Goal: Task Accomplishment & Management: Manage account settings

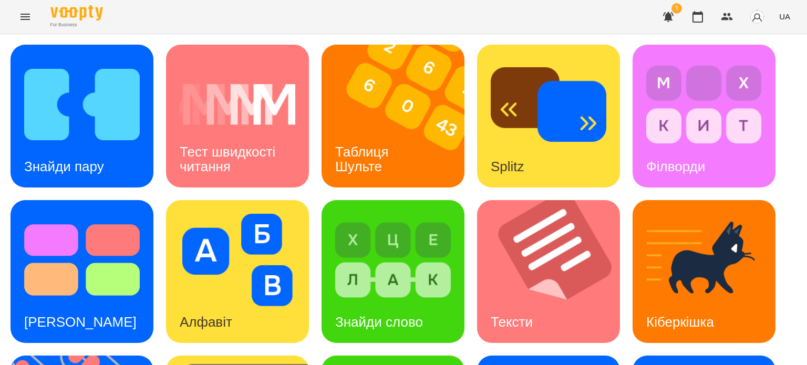
scroll to position [158, 0]
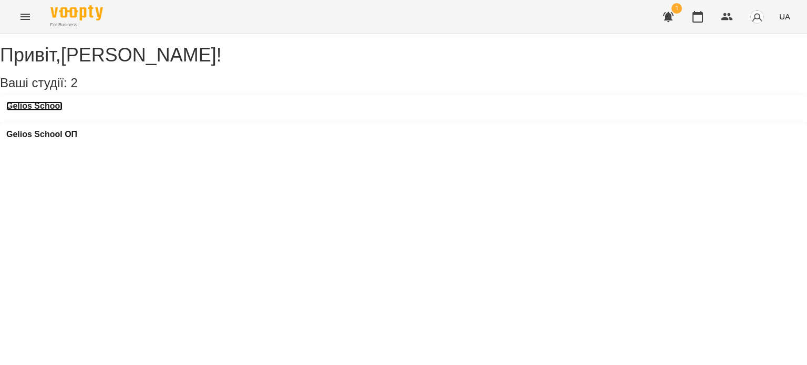
click at [30, 111] on h3 "Gelios School" at bounding box center [34, 105] width 56 height 9
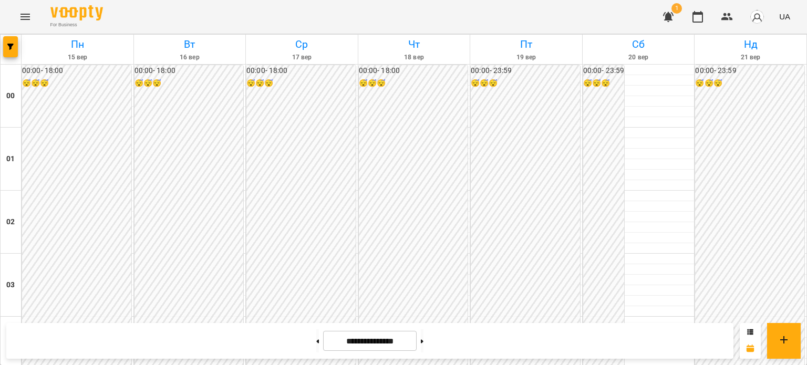
scroll to position [1260, 0]
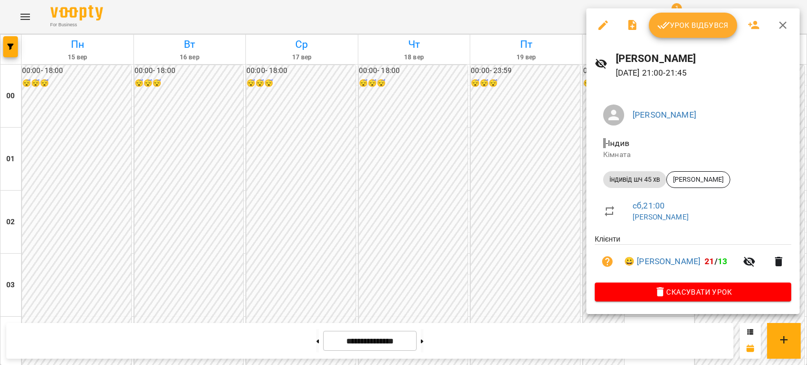
click at [688, 22] on span "Урок відбувся" at bounding box center [692, 25] width 71 height 13
